Goal: Task Accomplishment & Management: Manage account settings

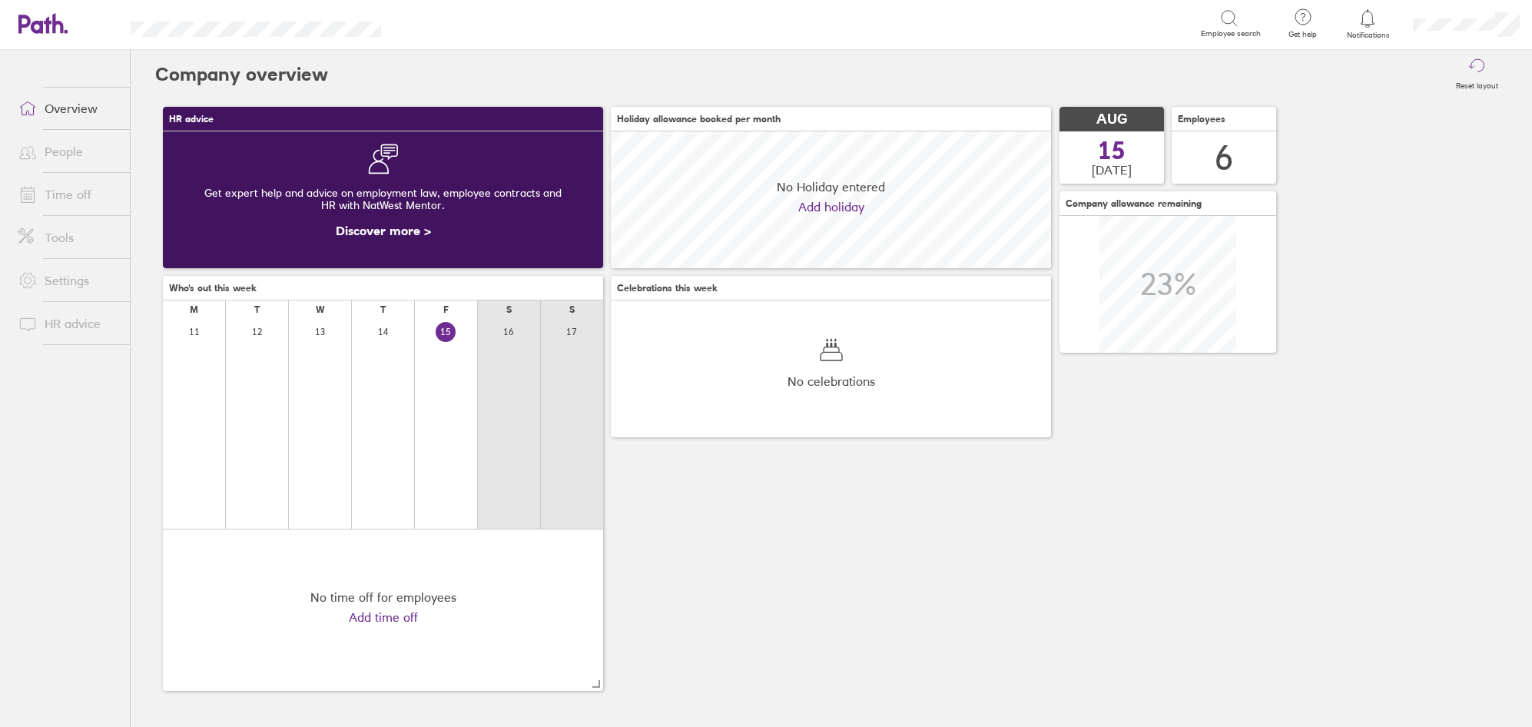
scroll to position [137, 440]
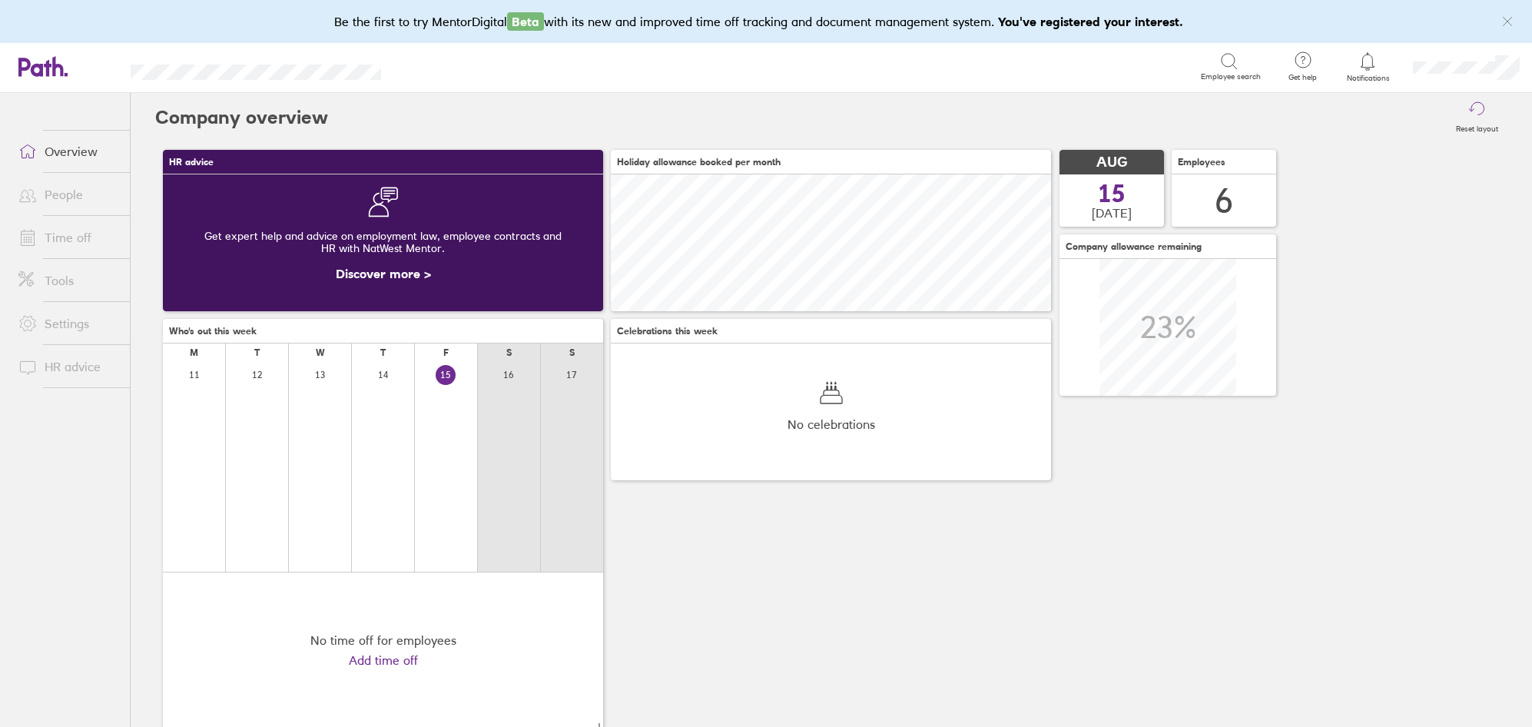
click at [95, 237] on link "Time off" at bounding box center [68, 237] width 124 height 31
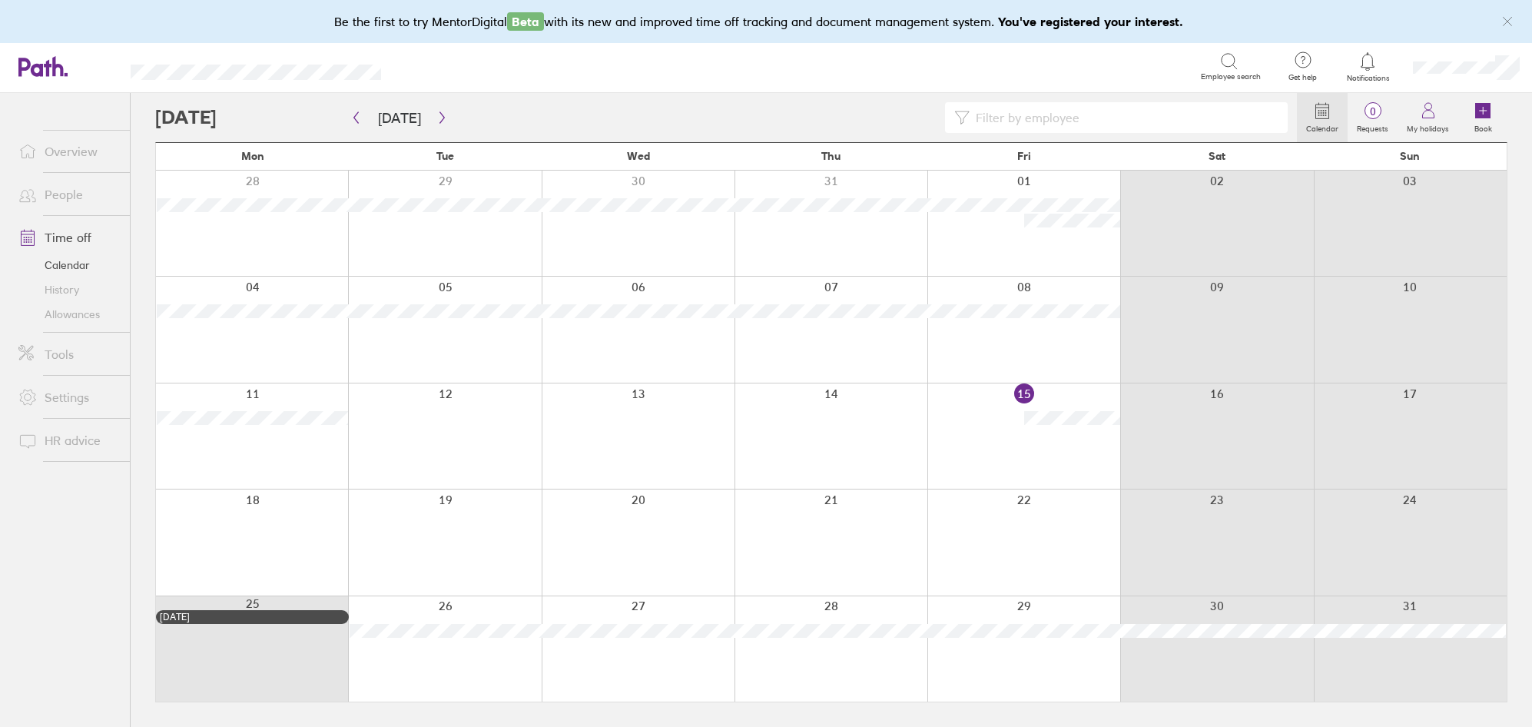
click at [1063, 526] on div at bounding box center [1024, 541] width 193 height 105
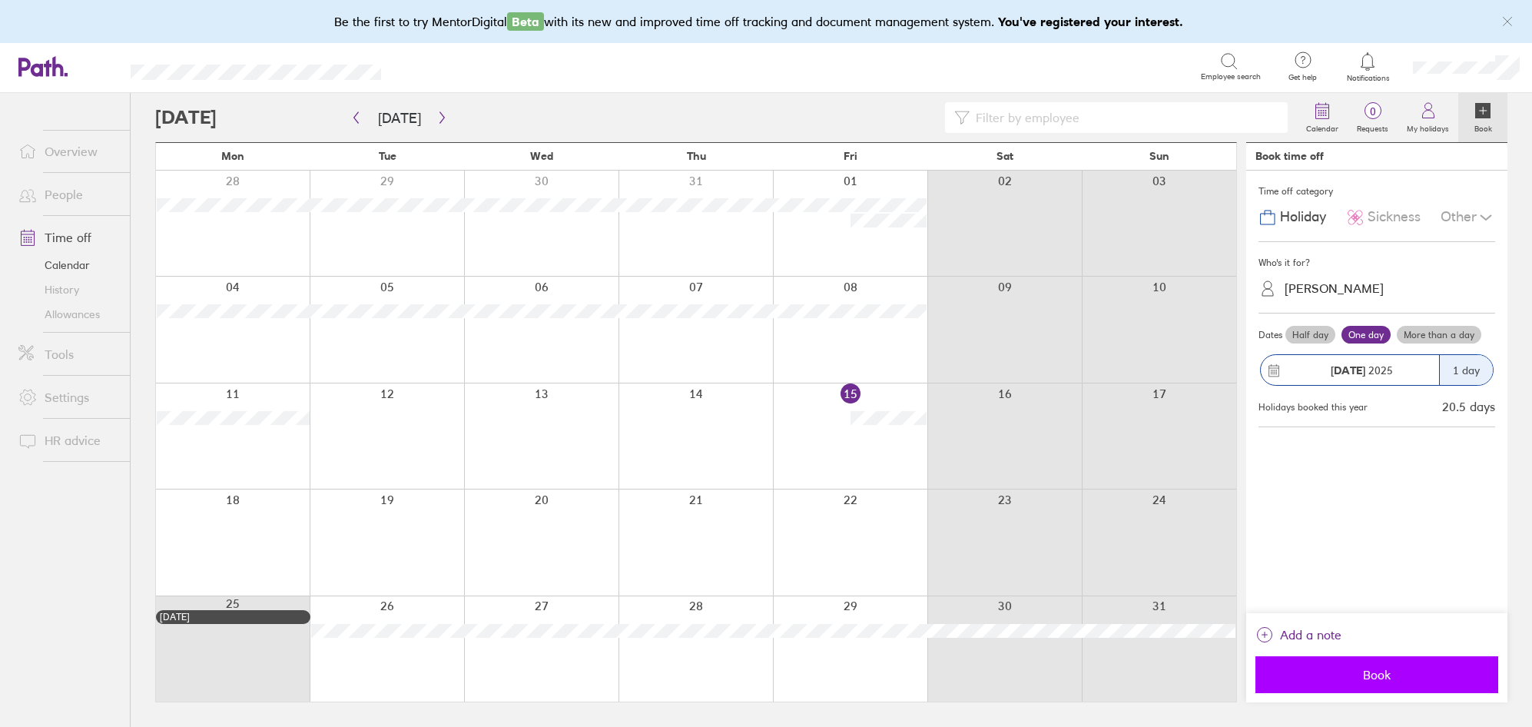
click at [1419, 677] on span "Book" at bounding box center [1376, 675] width 221 height 14
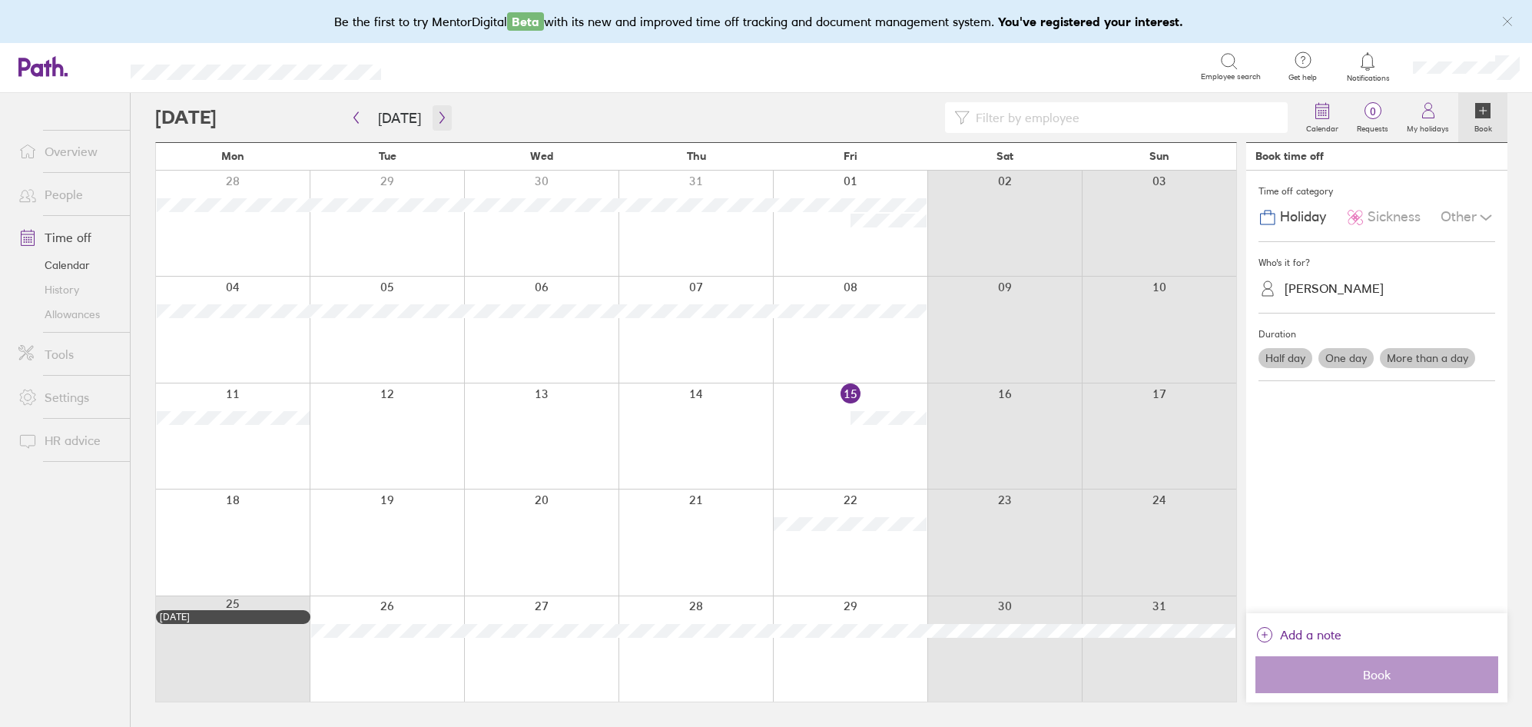
click at [439, 120] on icon "button" at bounding box center [442, 117] width 12 height 12
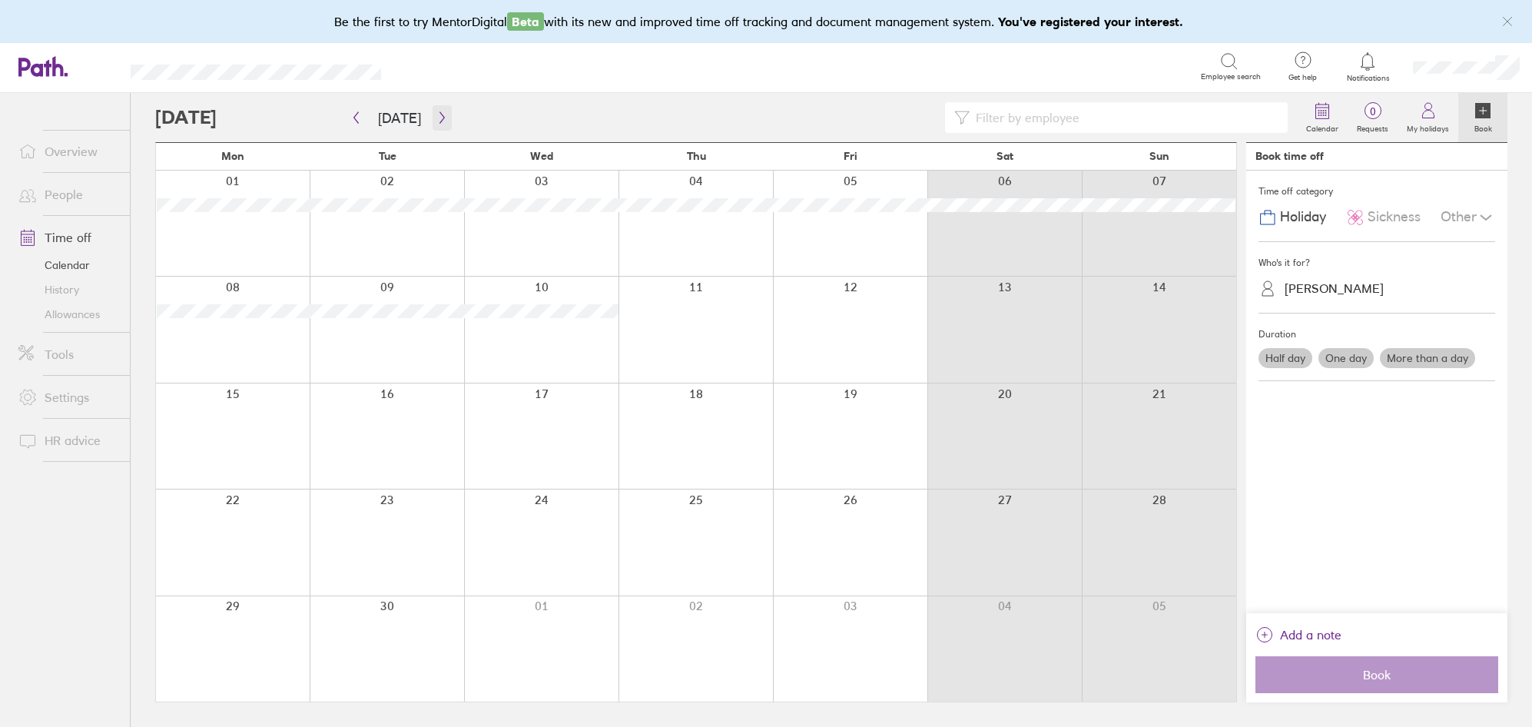
click at [439, 120] on icon "button" at bounding box center [442, 117] width 12 height 12
click at [439, 121] on icon "button" at bounding box center [442, 117] width 12 height 12
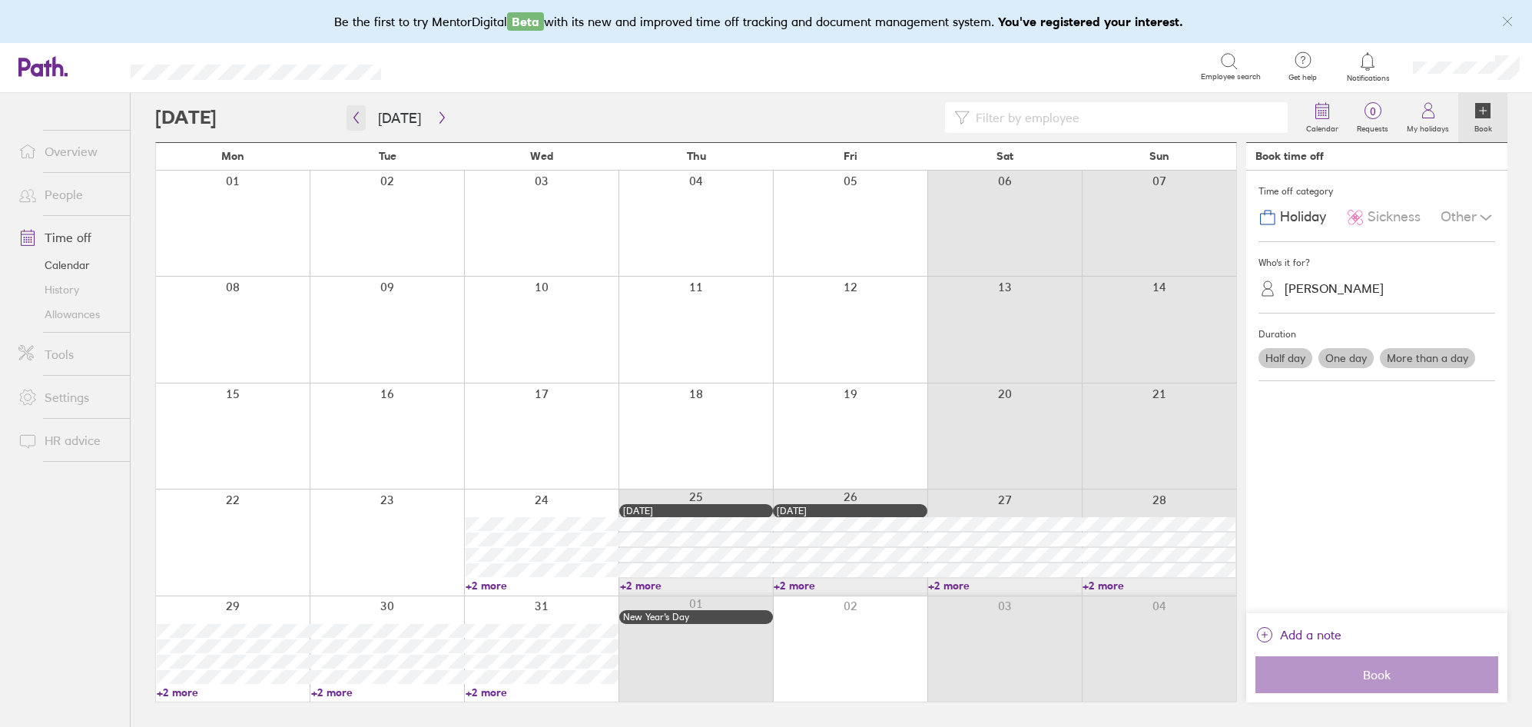
click at [349, 114] on button "button" at bounding box center [356, 117] width 19 height 25
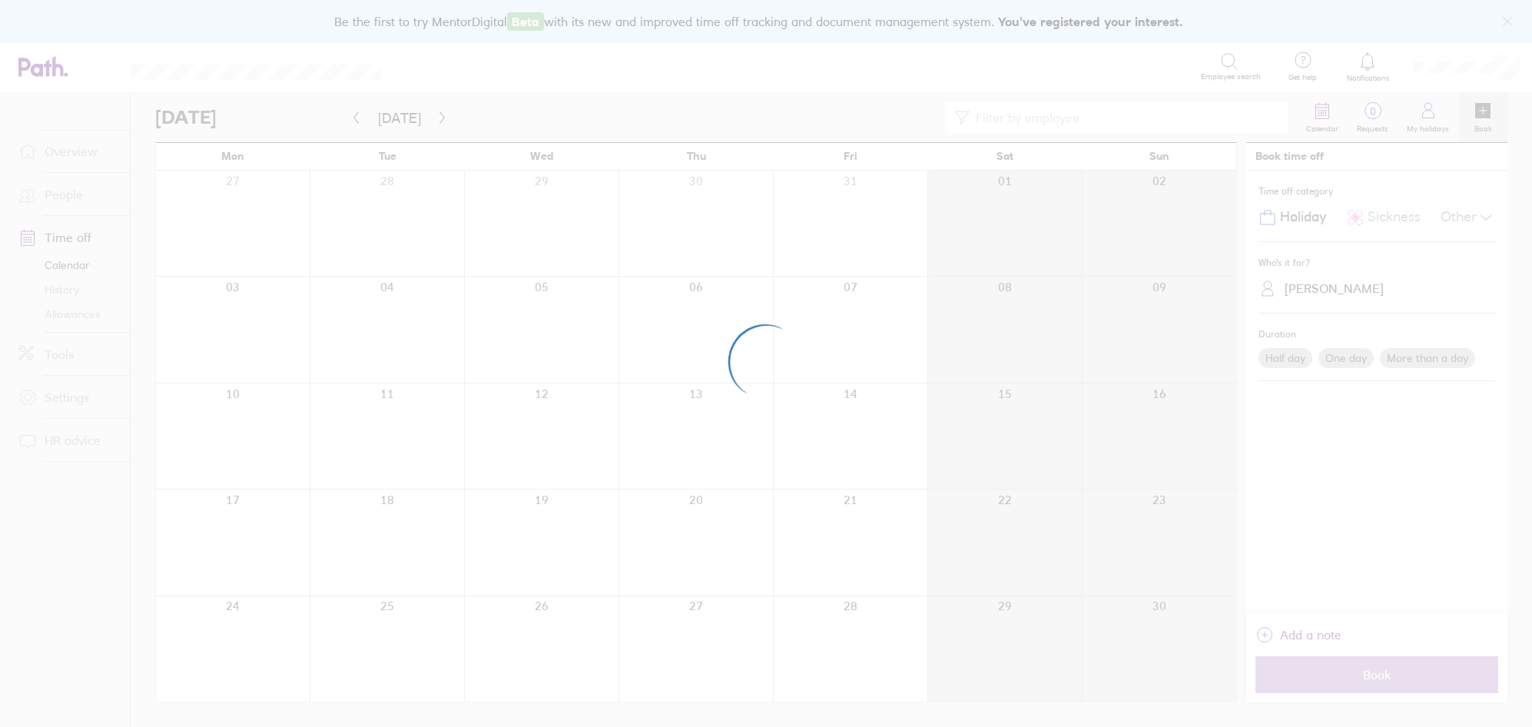
click at [352, 115] on div at bounding box center [766, 363] width 1532 height 727
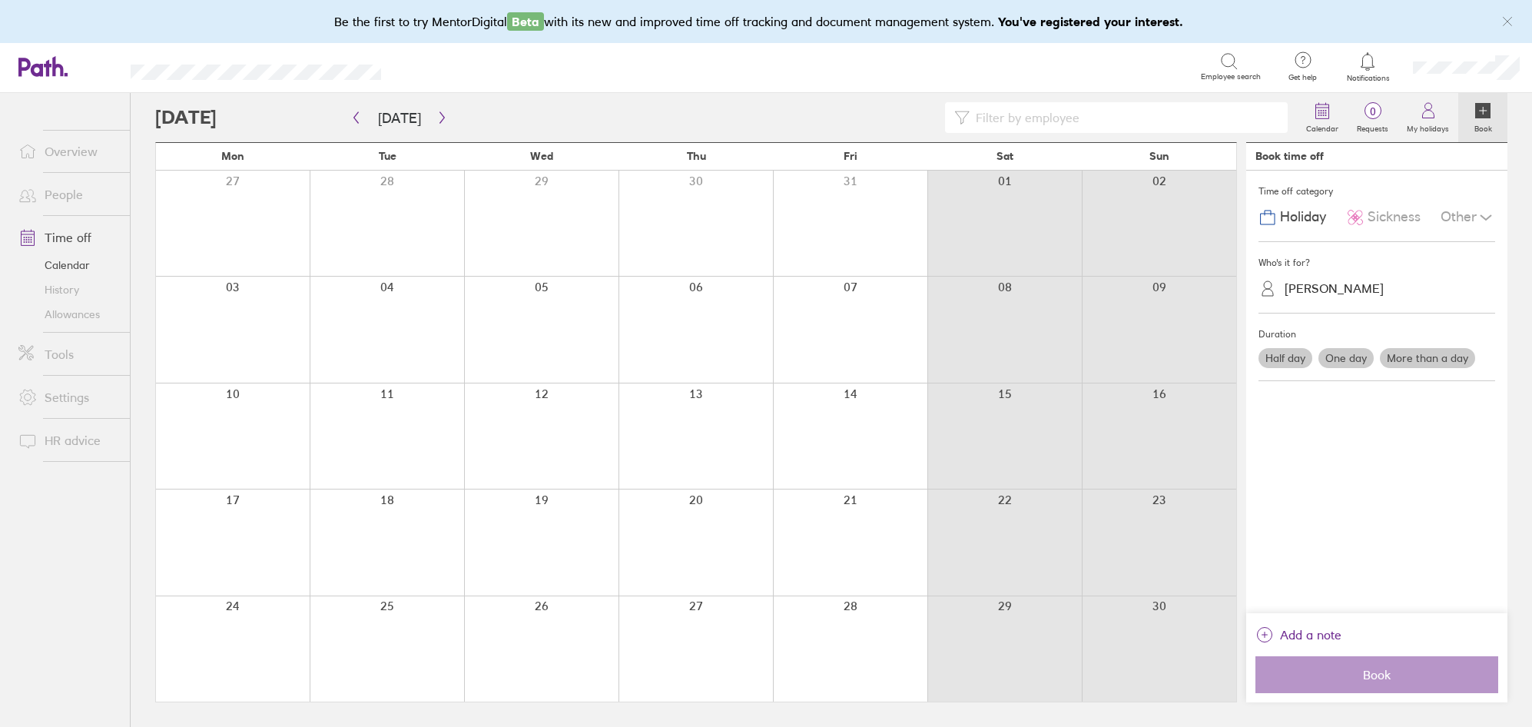
click at [352, 115] on icon "button" at bounding box center [356, 117] width 12 height 12
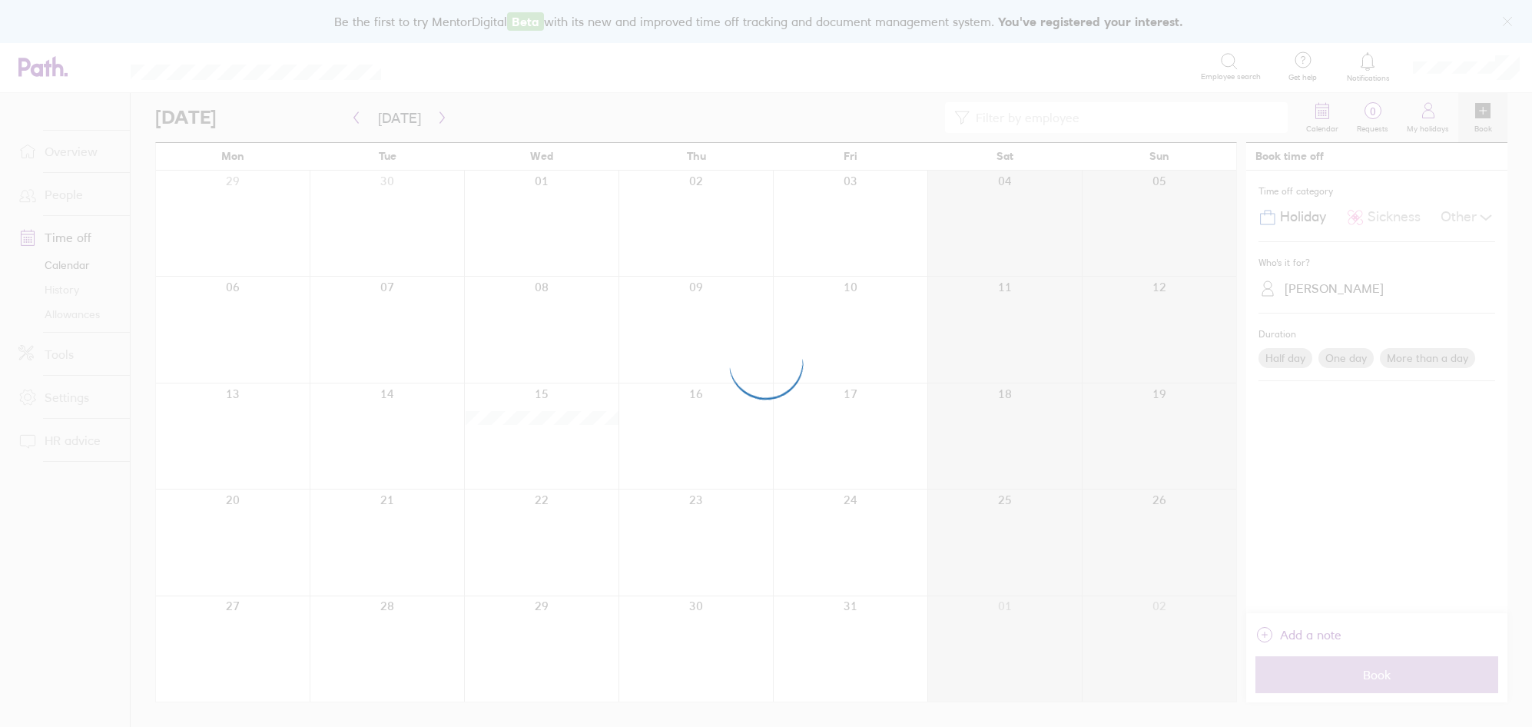
click at [352, 115] on div at bounding box center [766, 363] width 1532 height 727
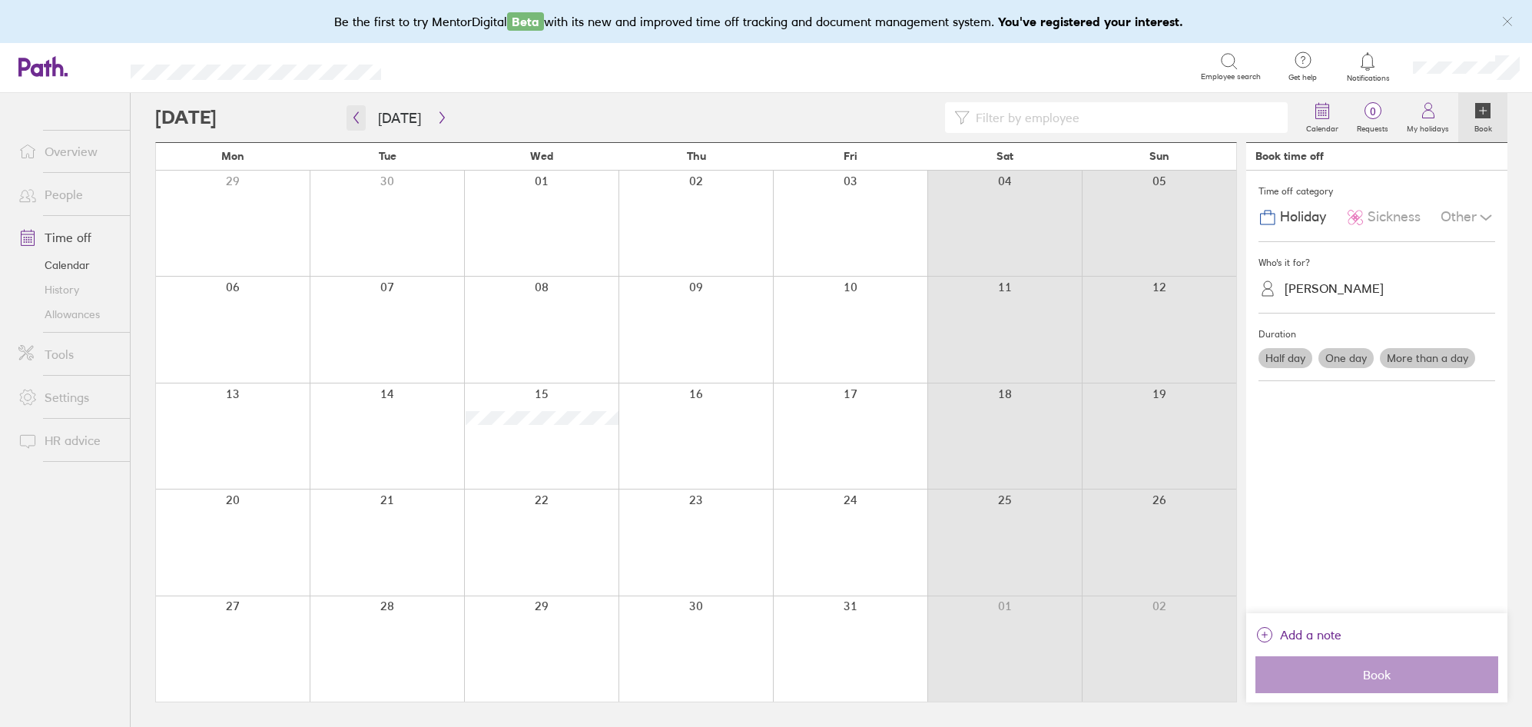
click at [360, 121] on icon "button" at bounding box center [356, 117] width 12 height 12
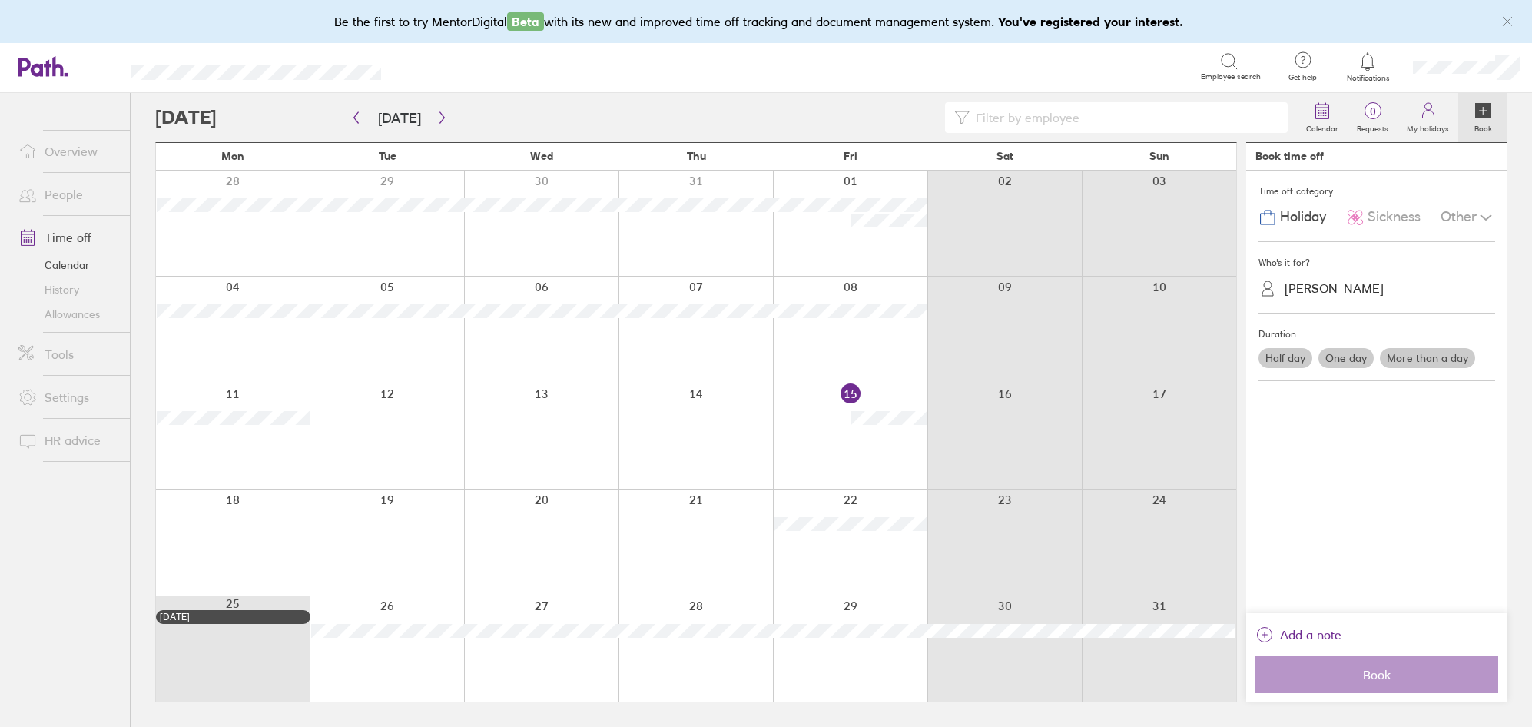
click at [58, 306] on link "Allowances" at bounding box center [68, 314] width 124 height 25
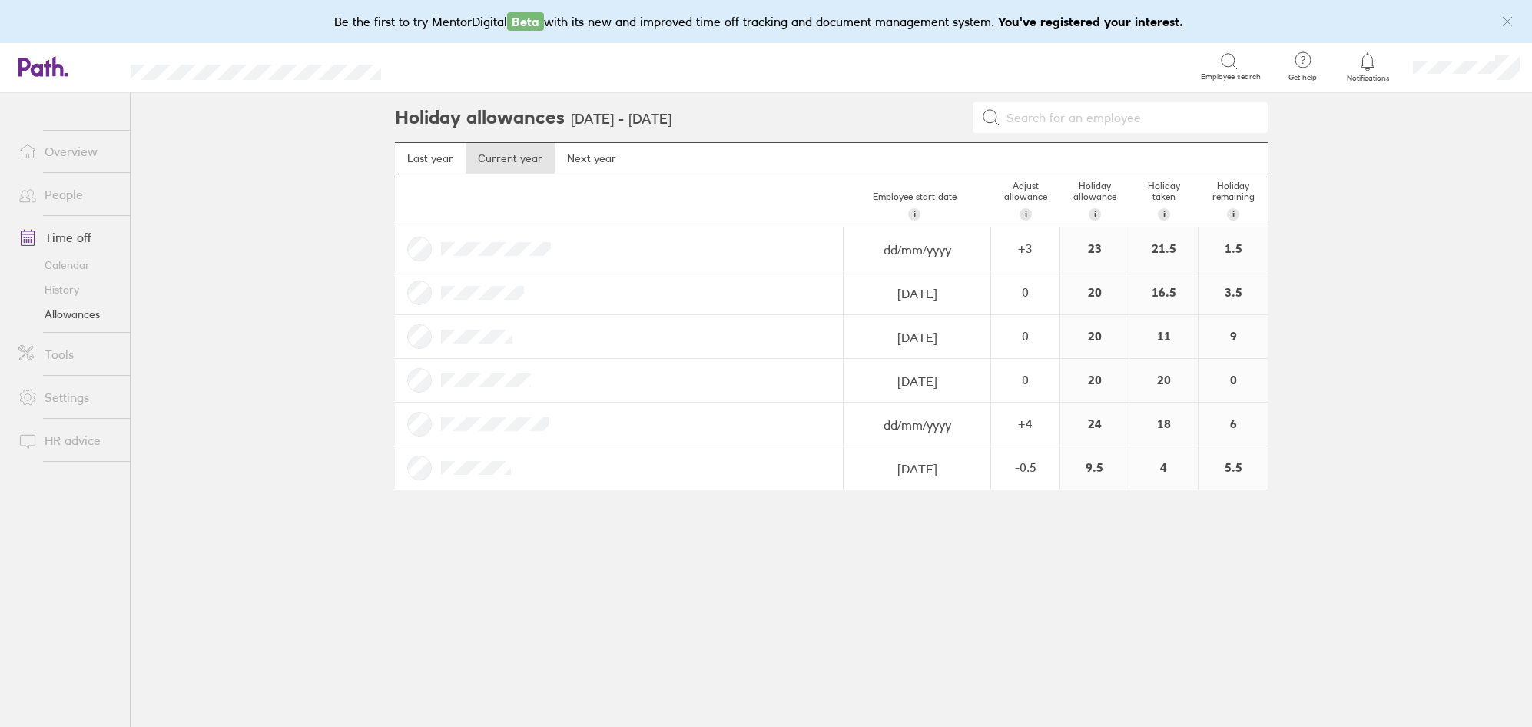
click at [278, 291] on main "Holiday allowances [DATE] - [DATE] Last year Current year Next year Employee st…" at bounding box center [832, 410] width 1402 height 634
click at [64, 285] on link "History" at bounding box center [68, 289] width 124 height 25
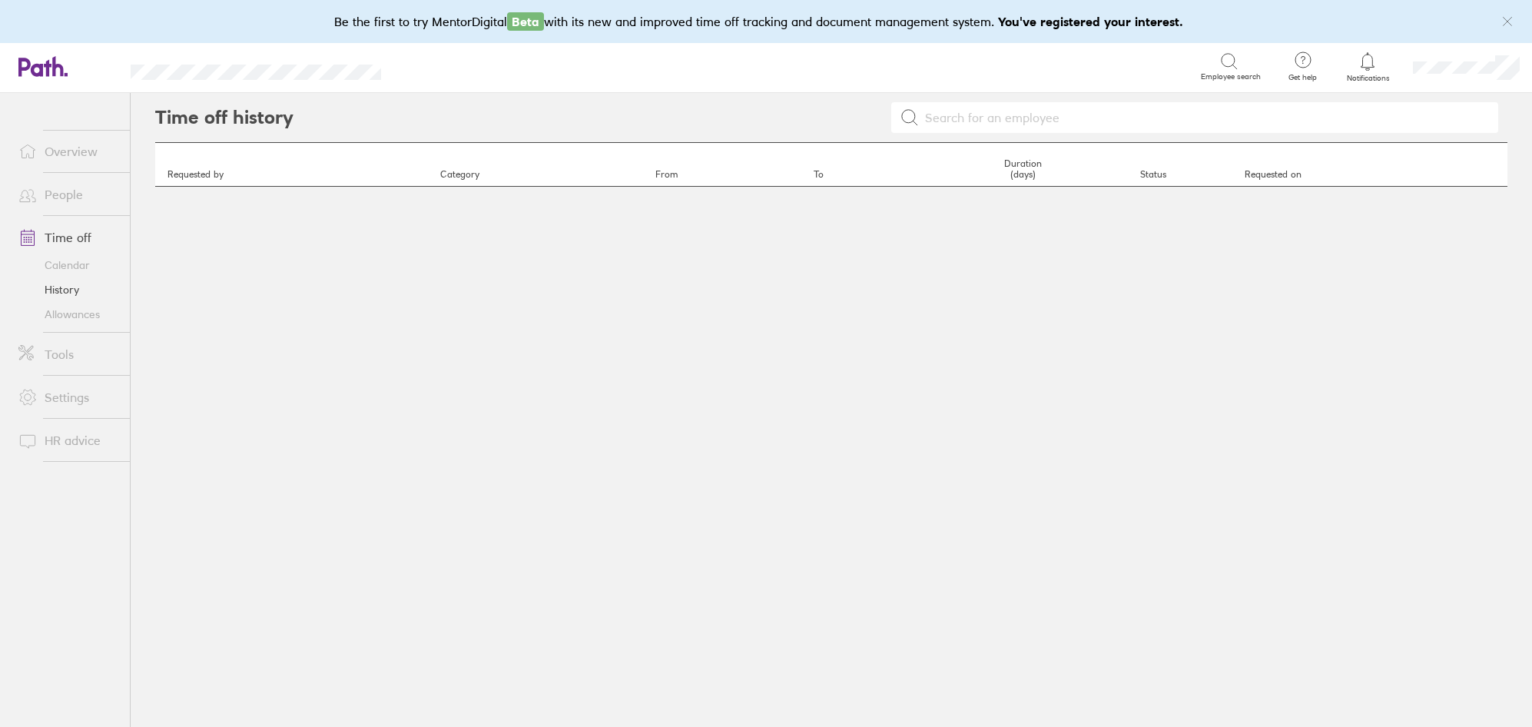
click at [71, 260] on link "Calendar" at bounding box center [68, 265] width 124 height 25
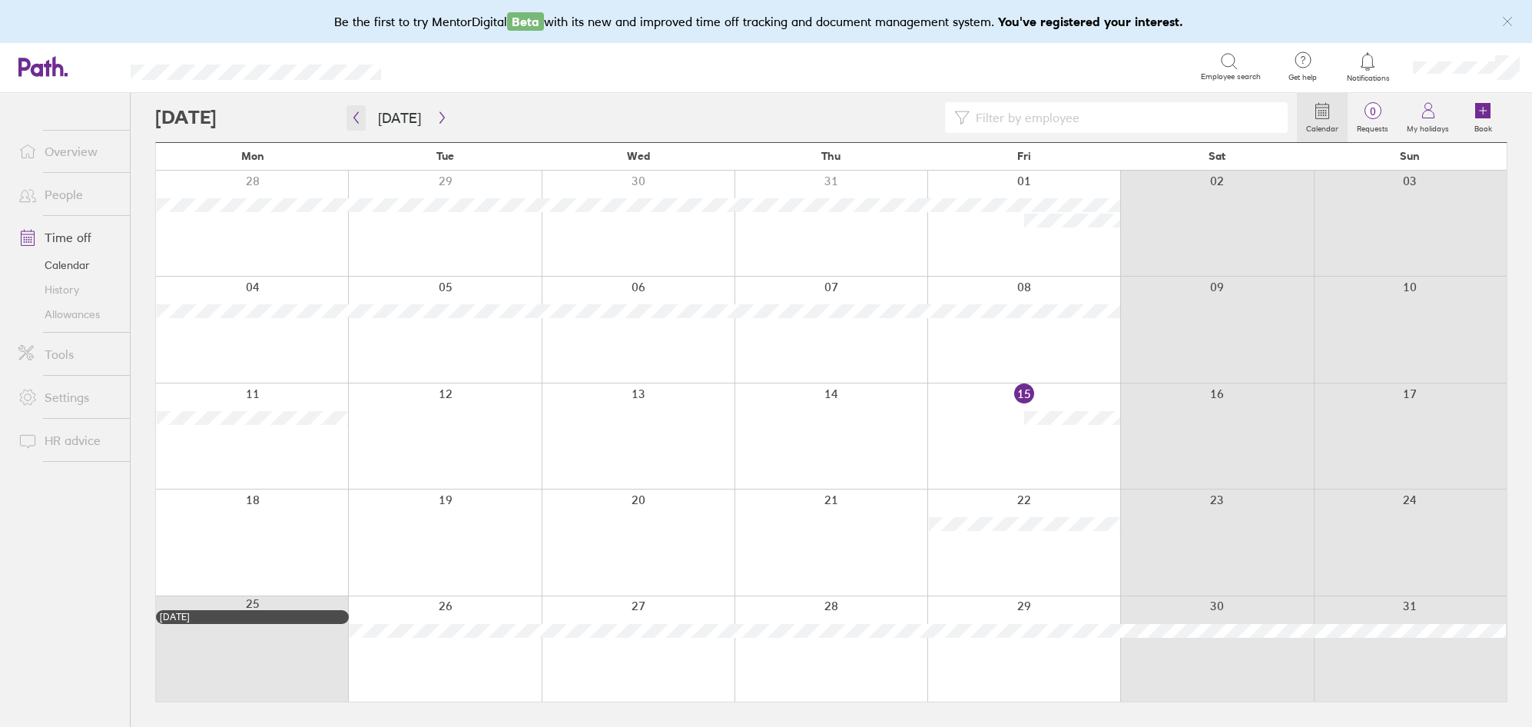
click at [358, 114] on icon "button" at bounding box center [356, 117] width 12 height 12
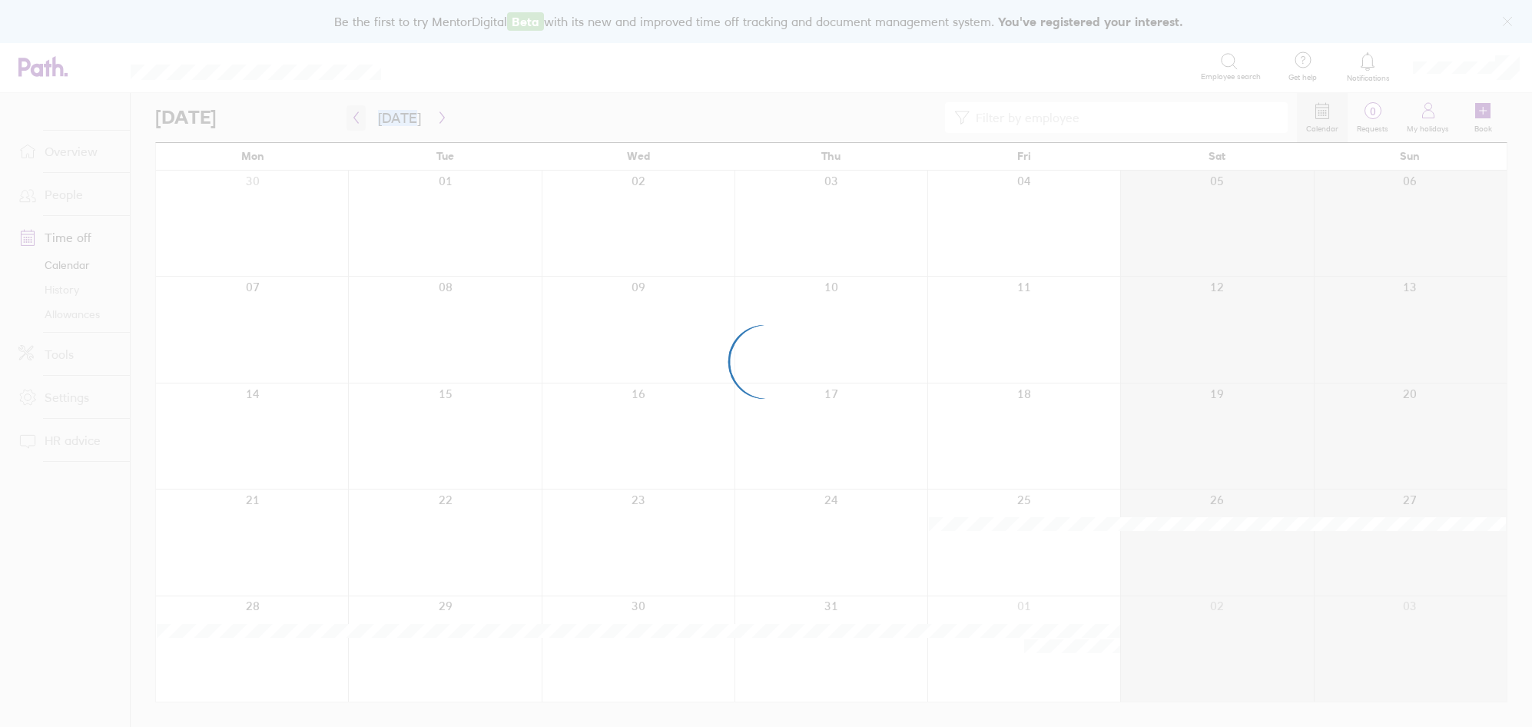
click at [358, 114] on div at bounding box center [766, 363] width 1532 height 727
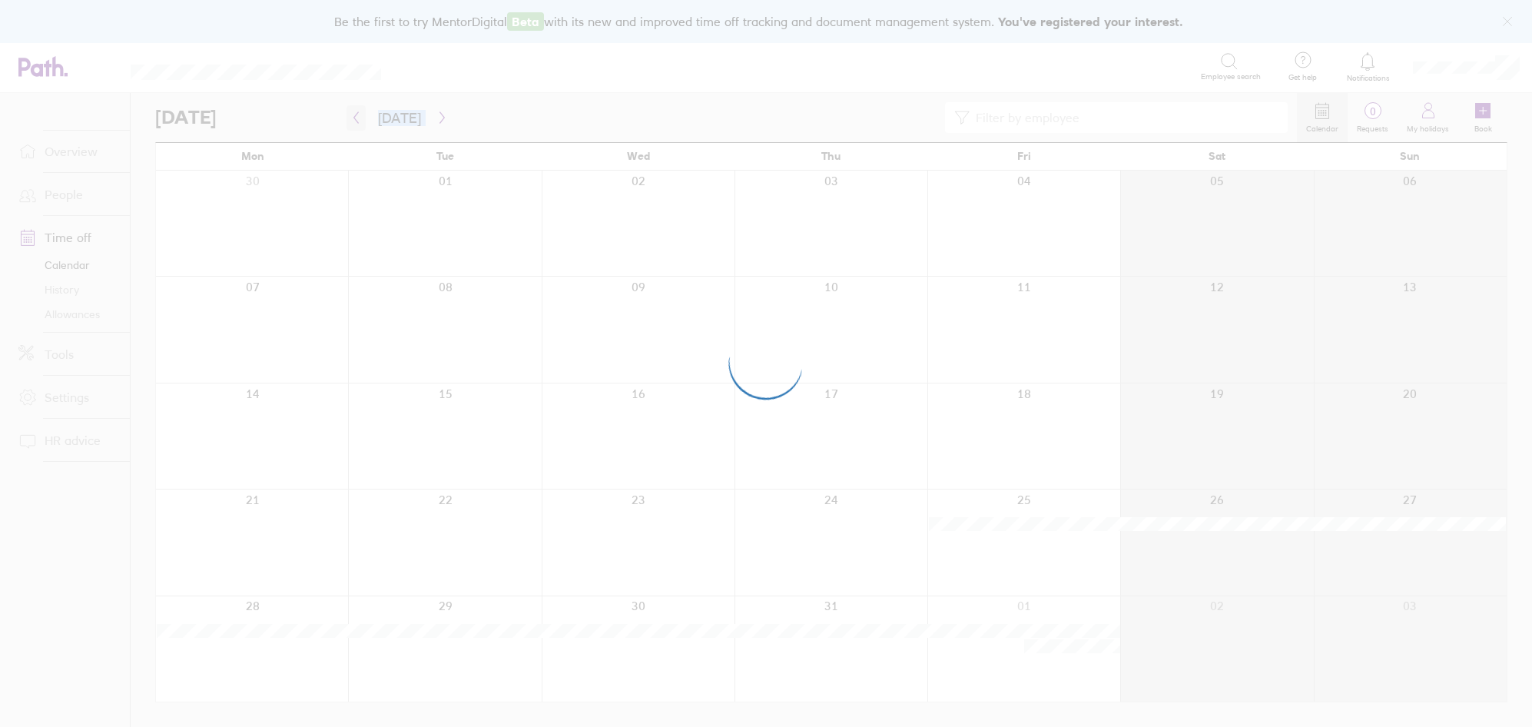
click at [358, 114] on div at bounding box center [766, 363] width 1532 height 727
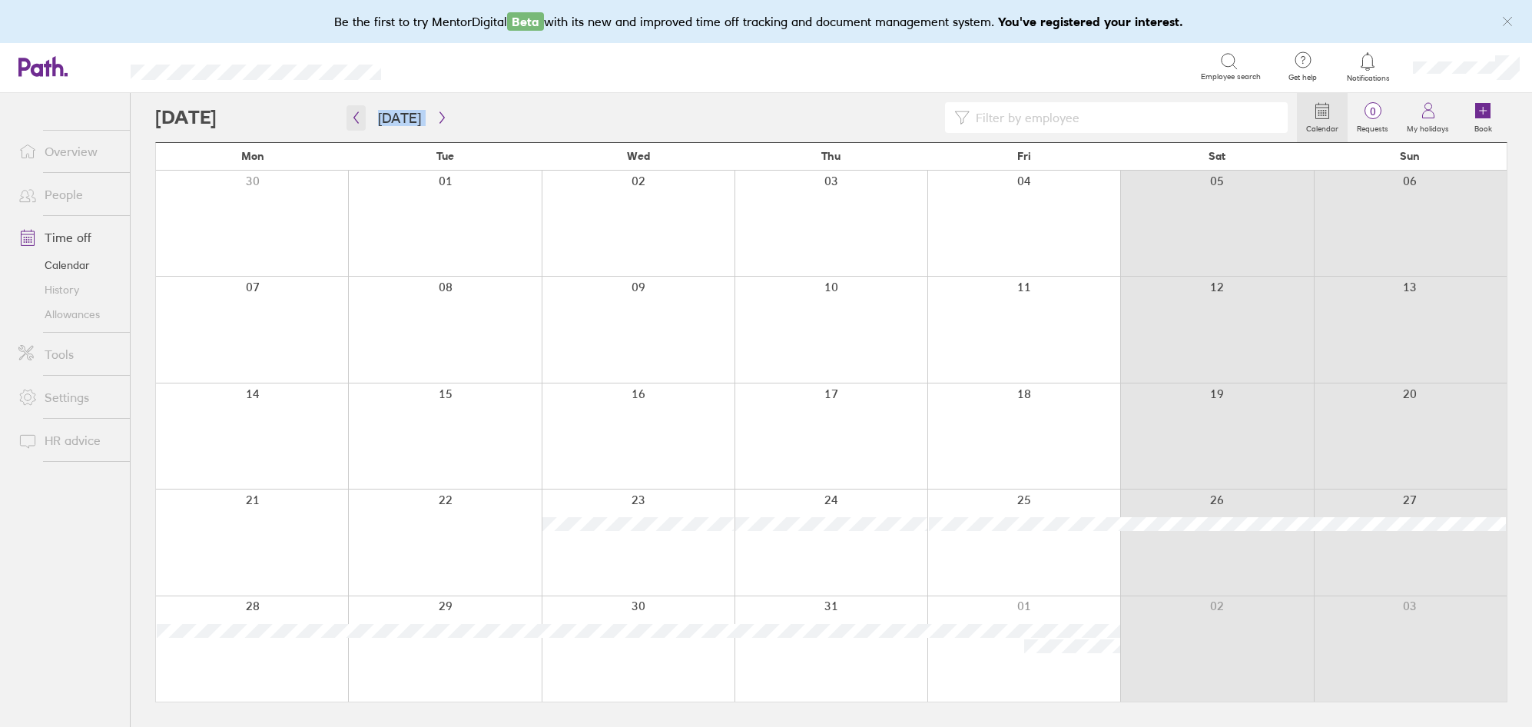
click at [361, 111] on button "button" at bounding box center [356, 117] width 19 height 25
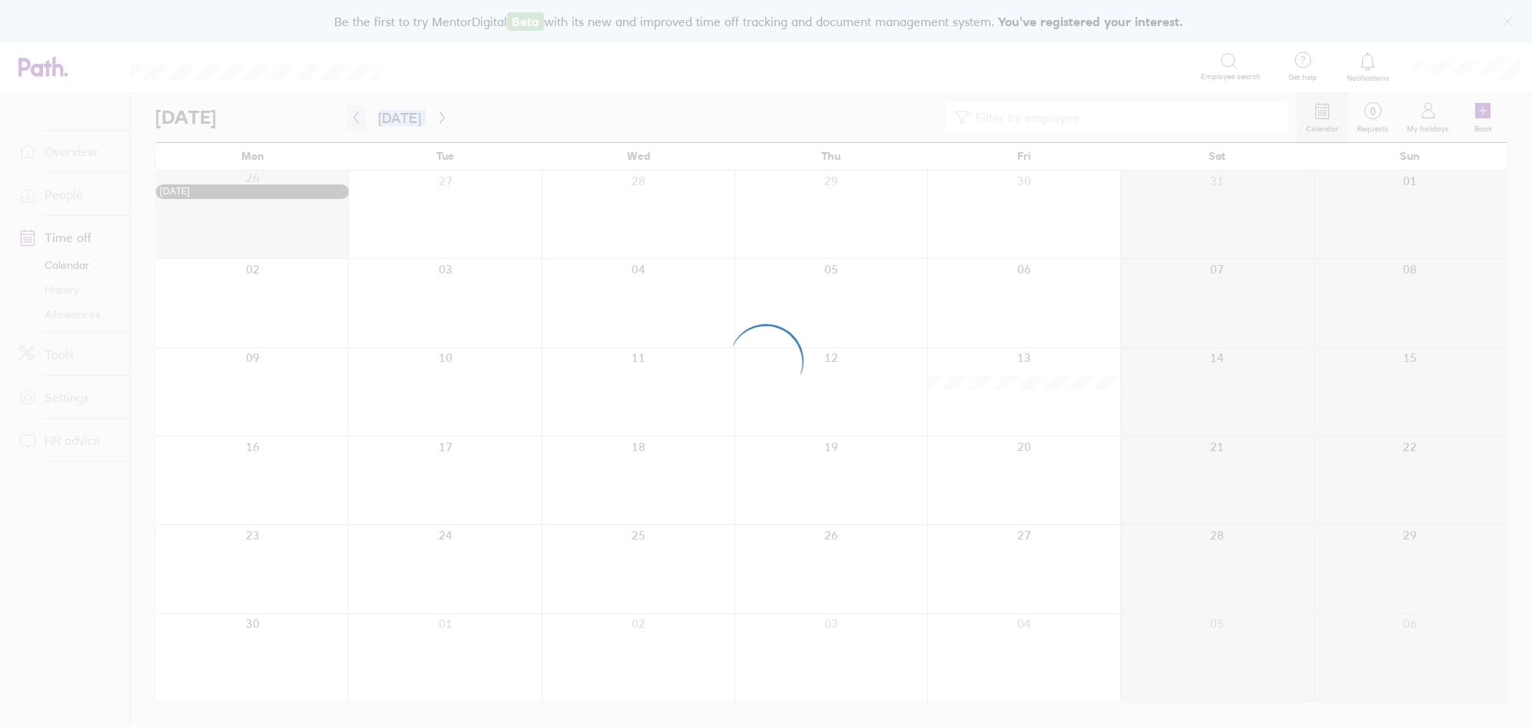
click at [361, 111] on div at bounding box center [766, 363] width 1532 height 727
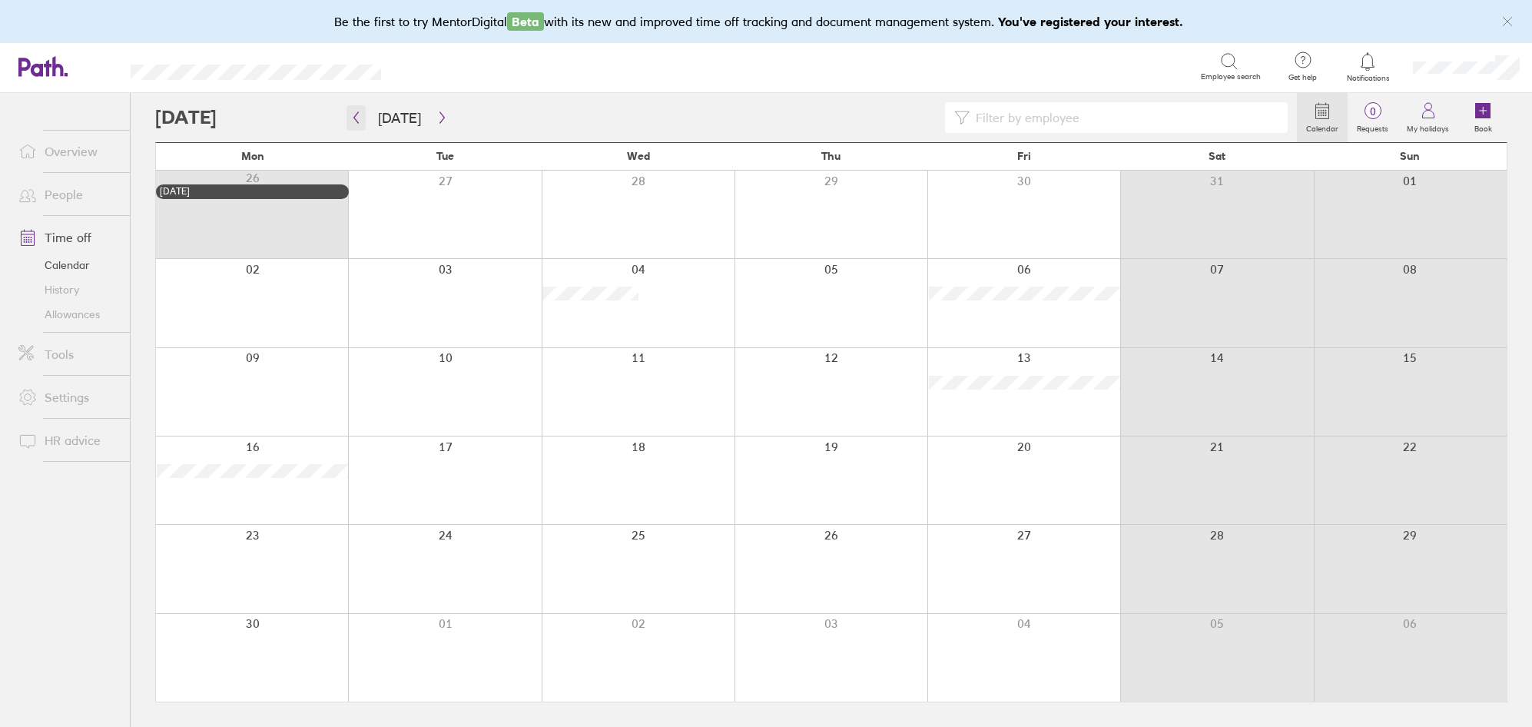
click at [361, 111] on button "button" at bounding box center [356, 117] width 19 height 25
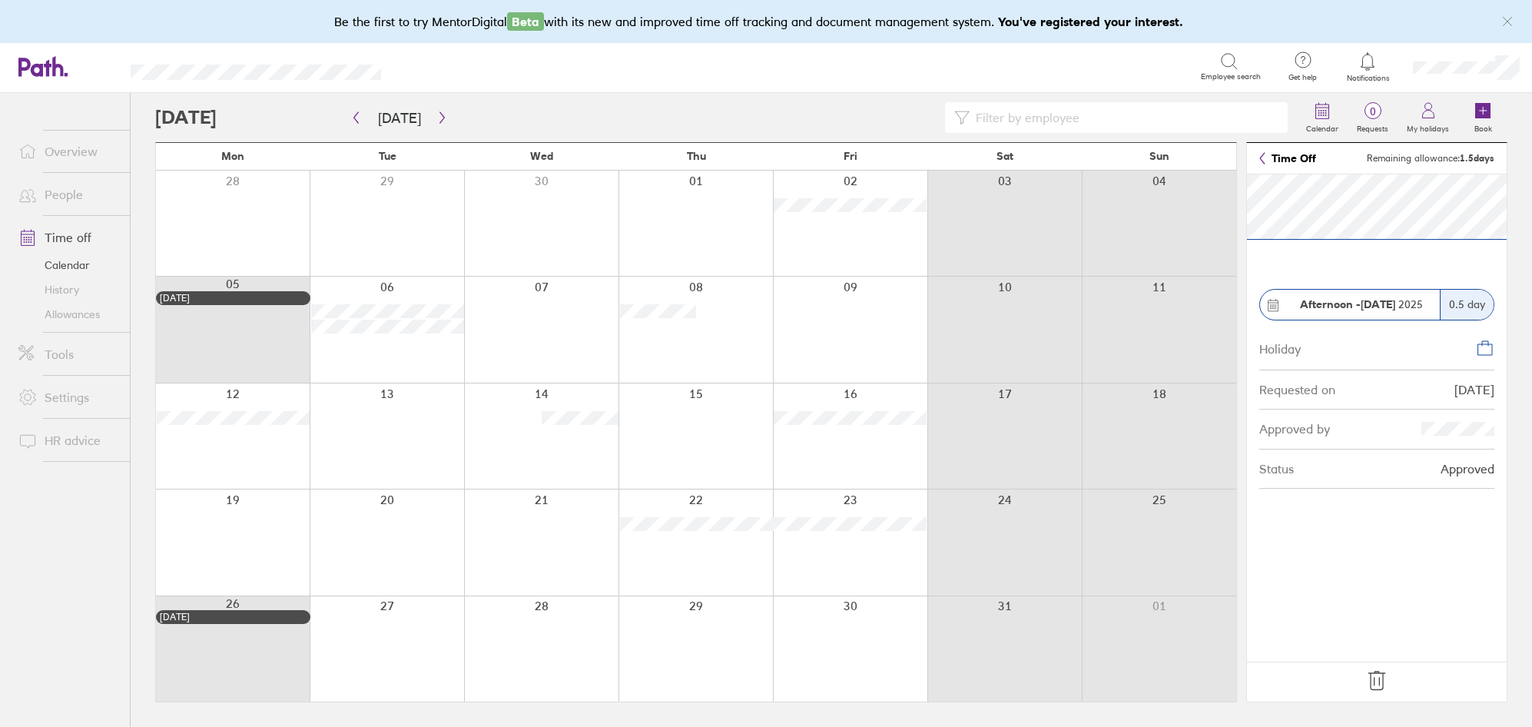
click at [1376, 682] on icon at bounding box center [1377, 681] width 25 height 25
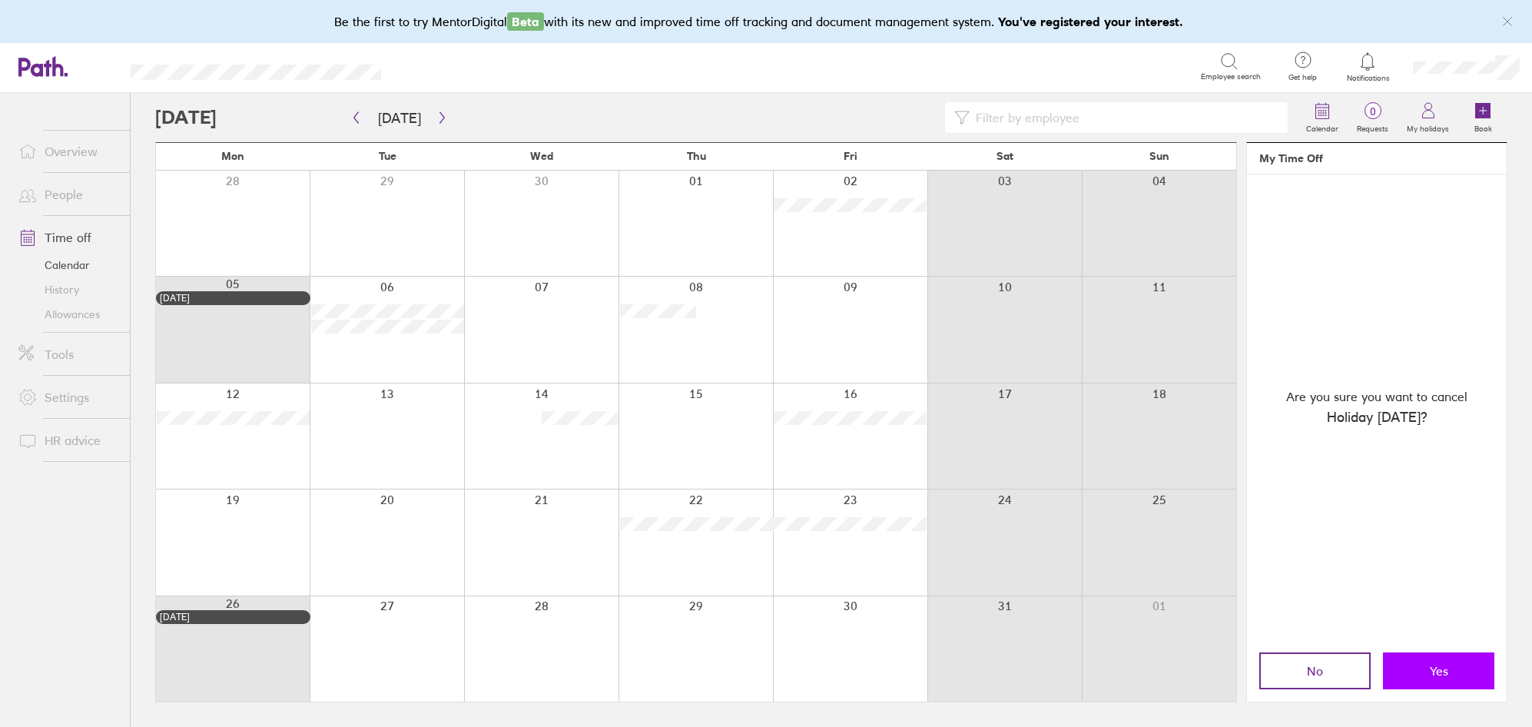
click at [1433, 679] on button "Yes" at bounding box center [1438, 670] width 111 height 37
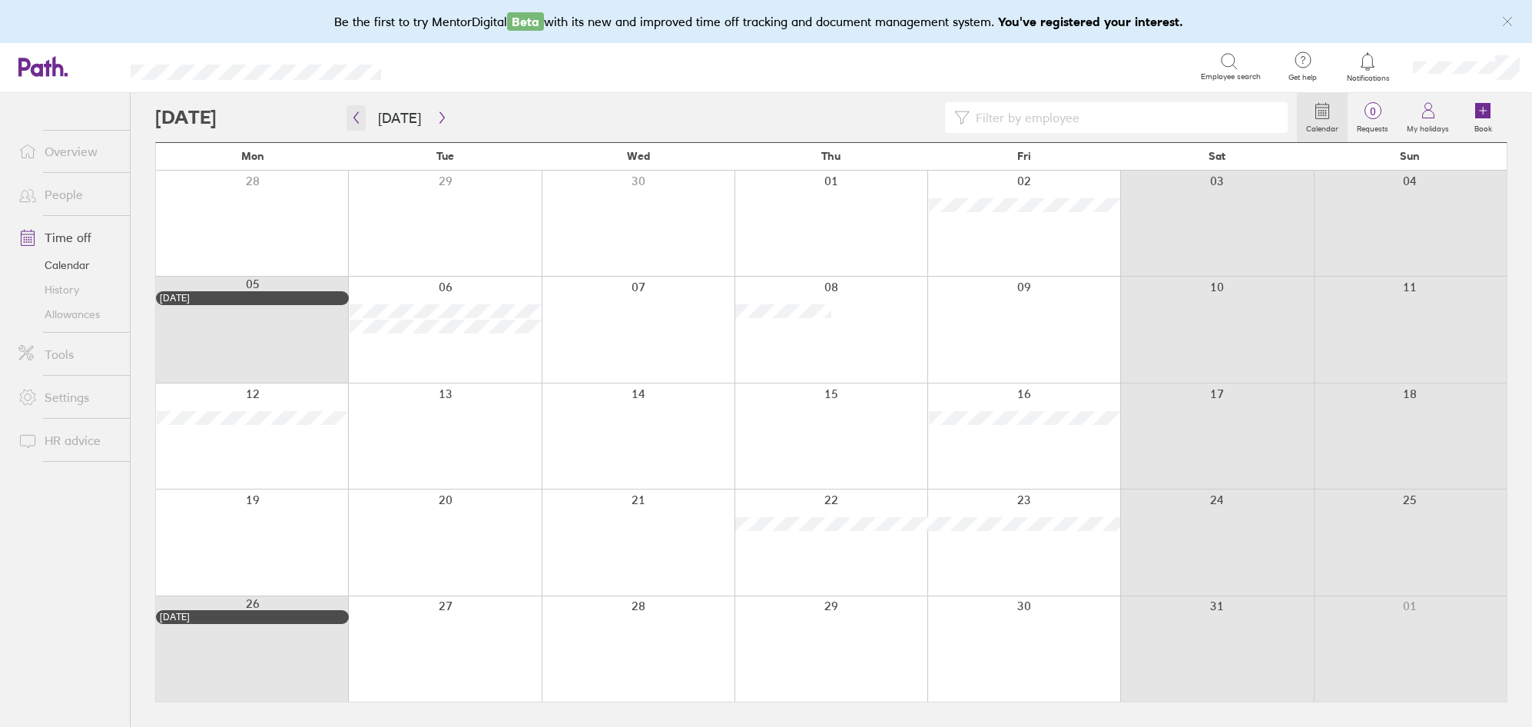
click at [360, 121] on icon "button" at bounding box center [356, 117] width 12 height 12
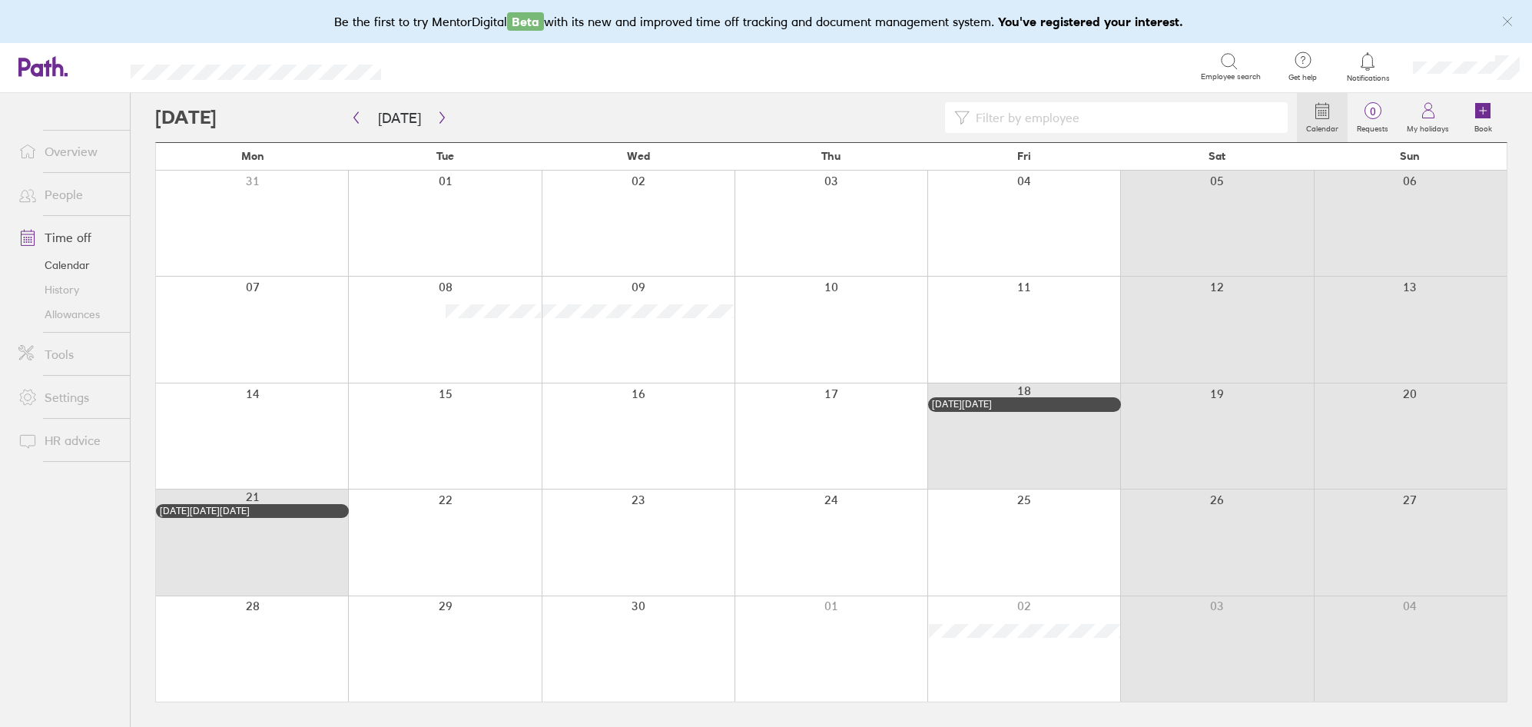
click at [362, 121] on button "button" at bounding box center [356, 117] width 19 height 25
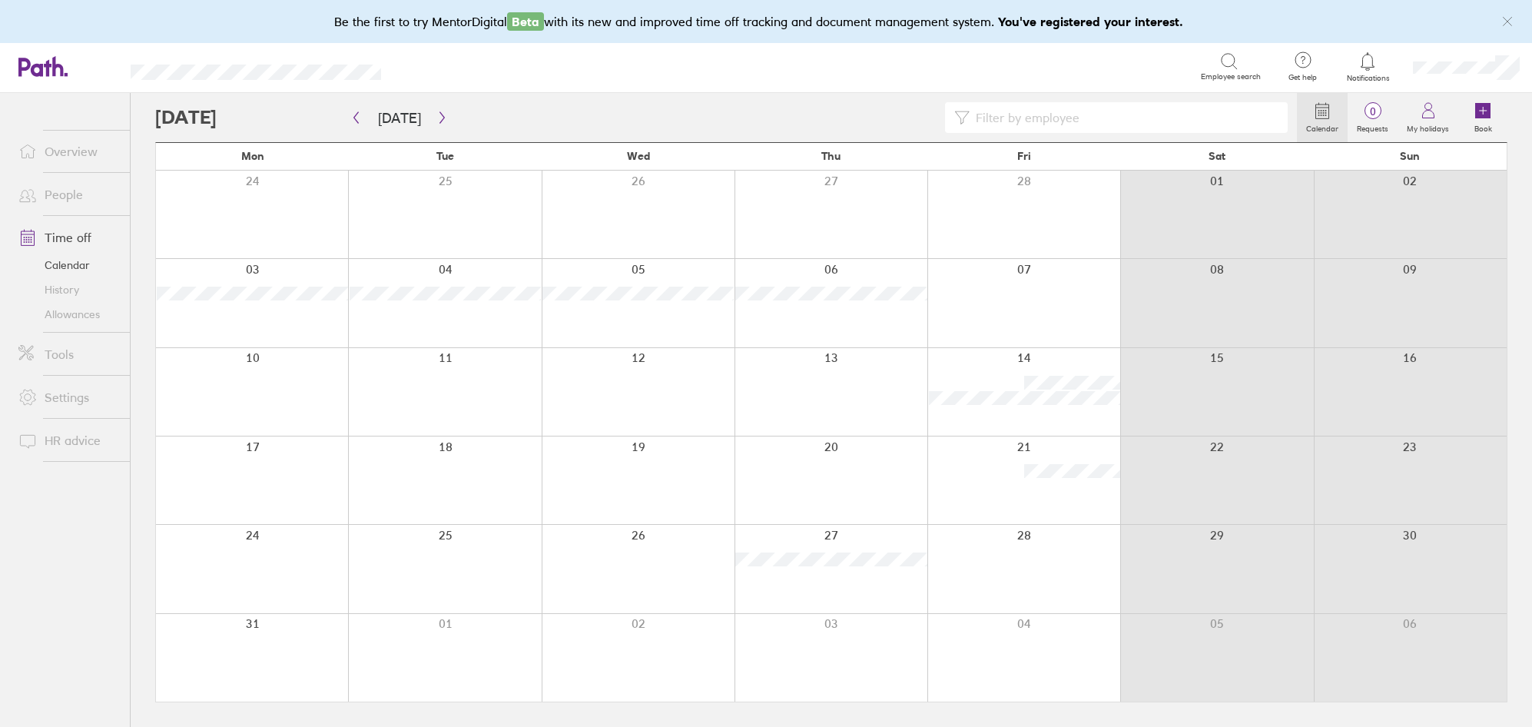
click at [362, 121] on button "button" at bounding box center [356, 117] width 19 height 25
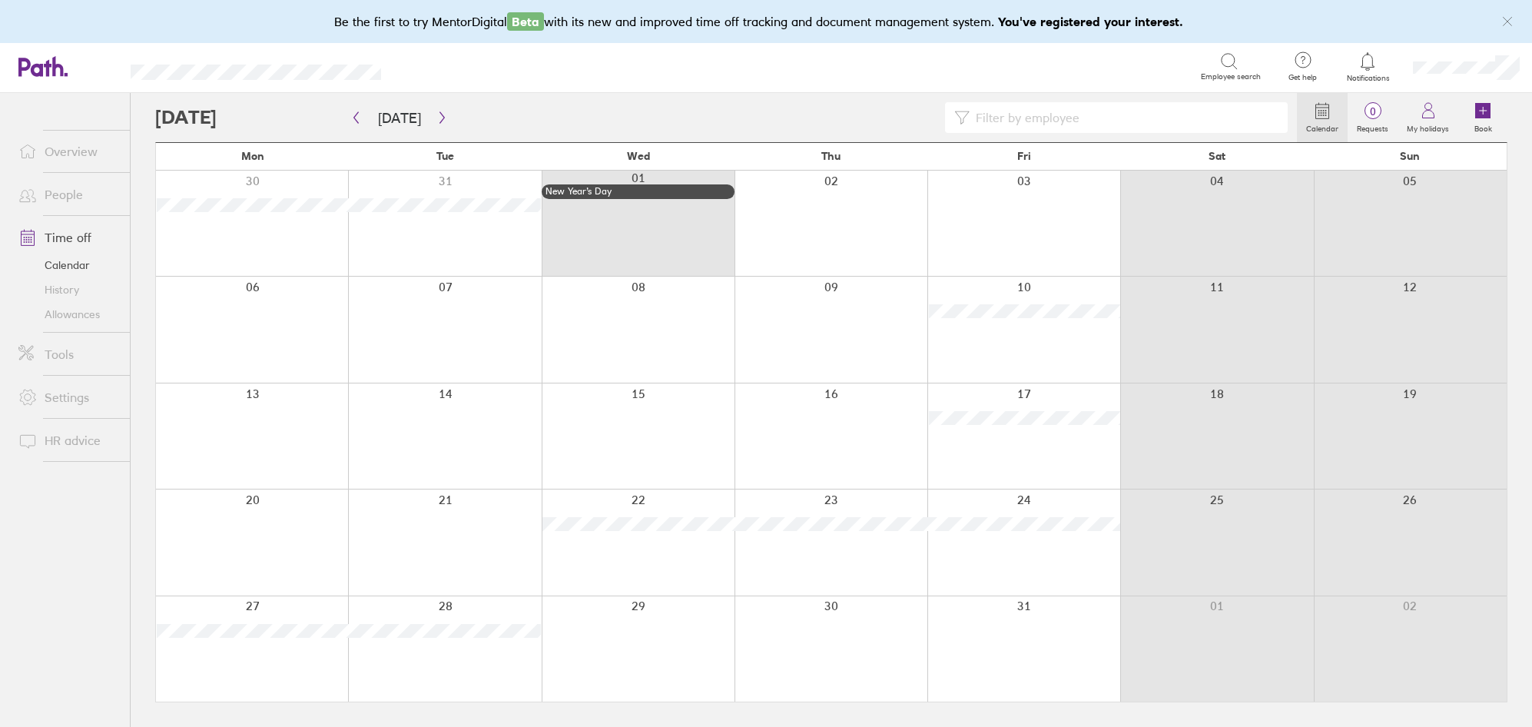
click at [84, 317] on link "Allowances" at bounding box center [68, 314] width 124 height 25
